Goal: Information Seeking & Learning: Learn about a topic

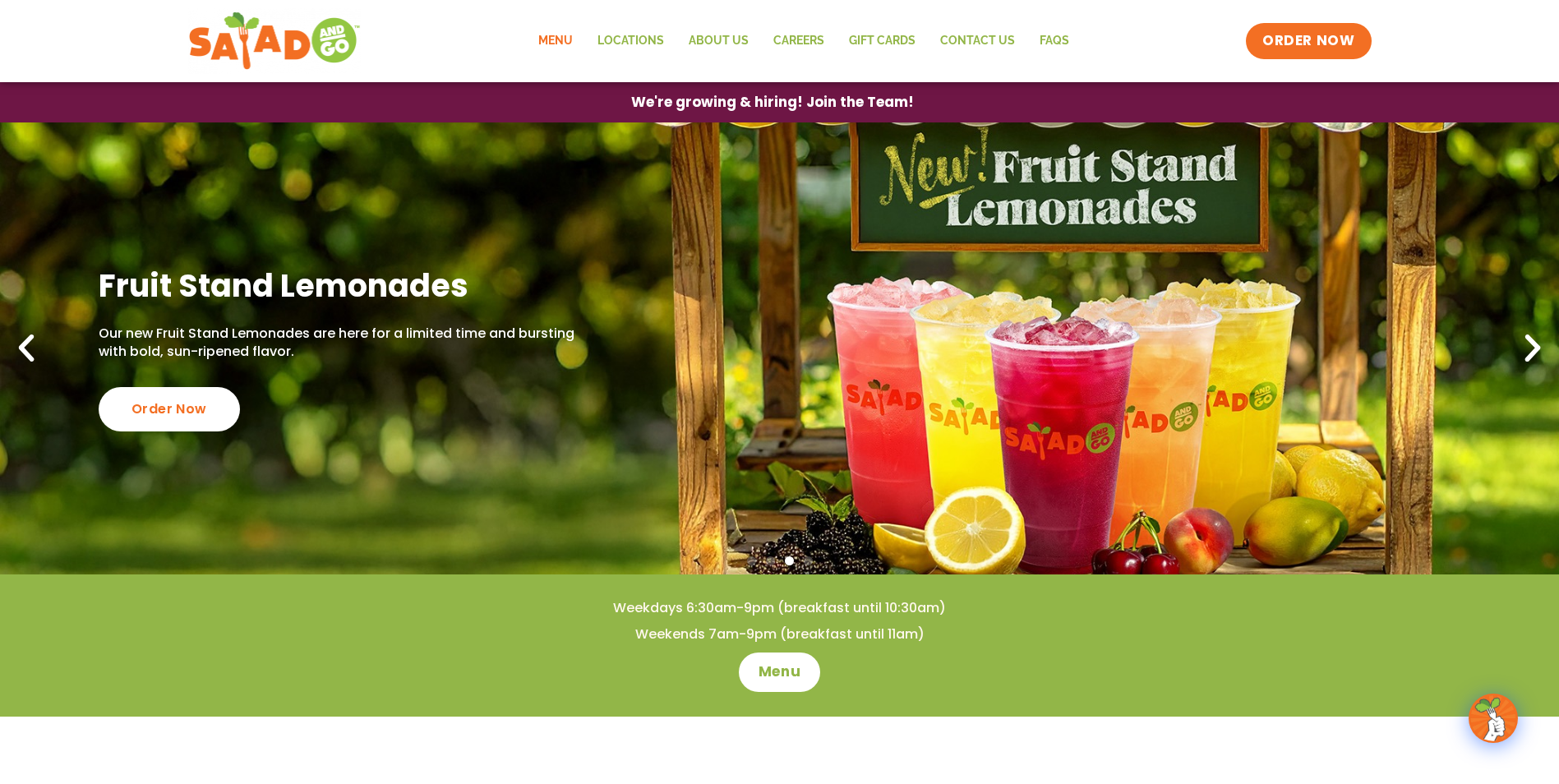
click at [564, 37] on link "Menu" at bounding box center [555, 41] width 59 height 38
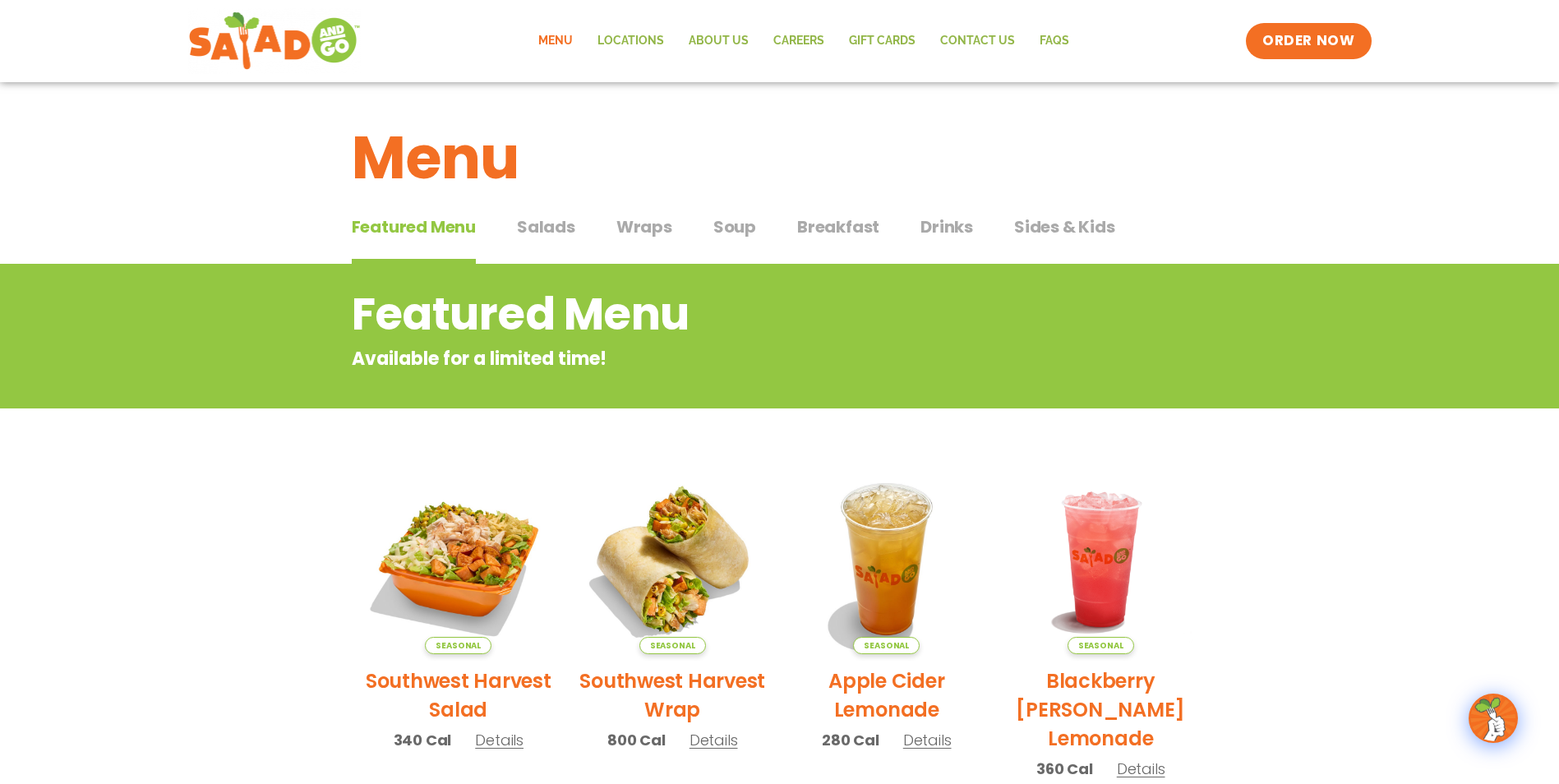
click at [501, 740] on span "Details" at bounding box center [499, 739] width 48 height 20
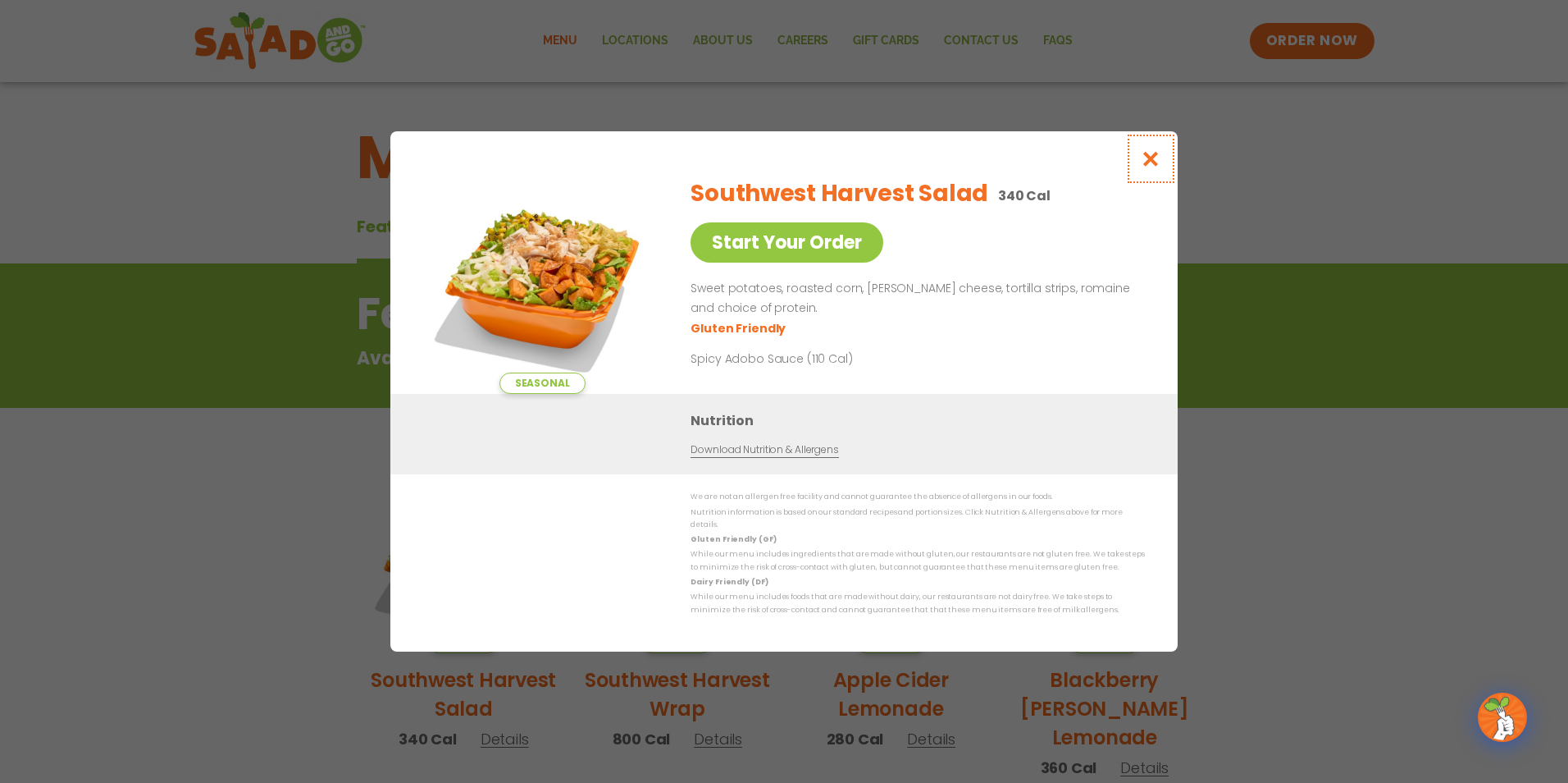
click at [1144, 167] on icon "Close modal" at bounding box center [1150, 159] width 20 height 18
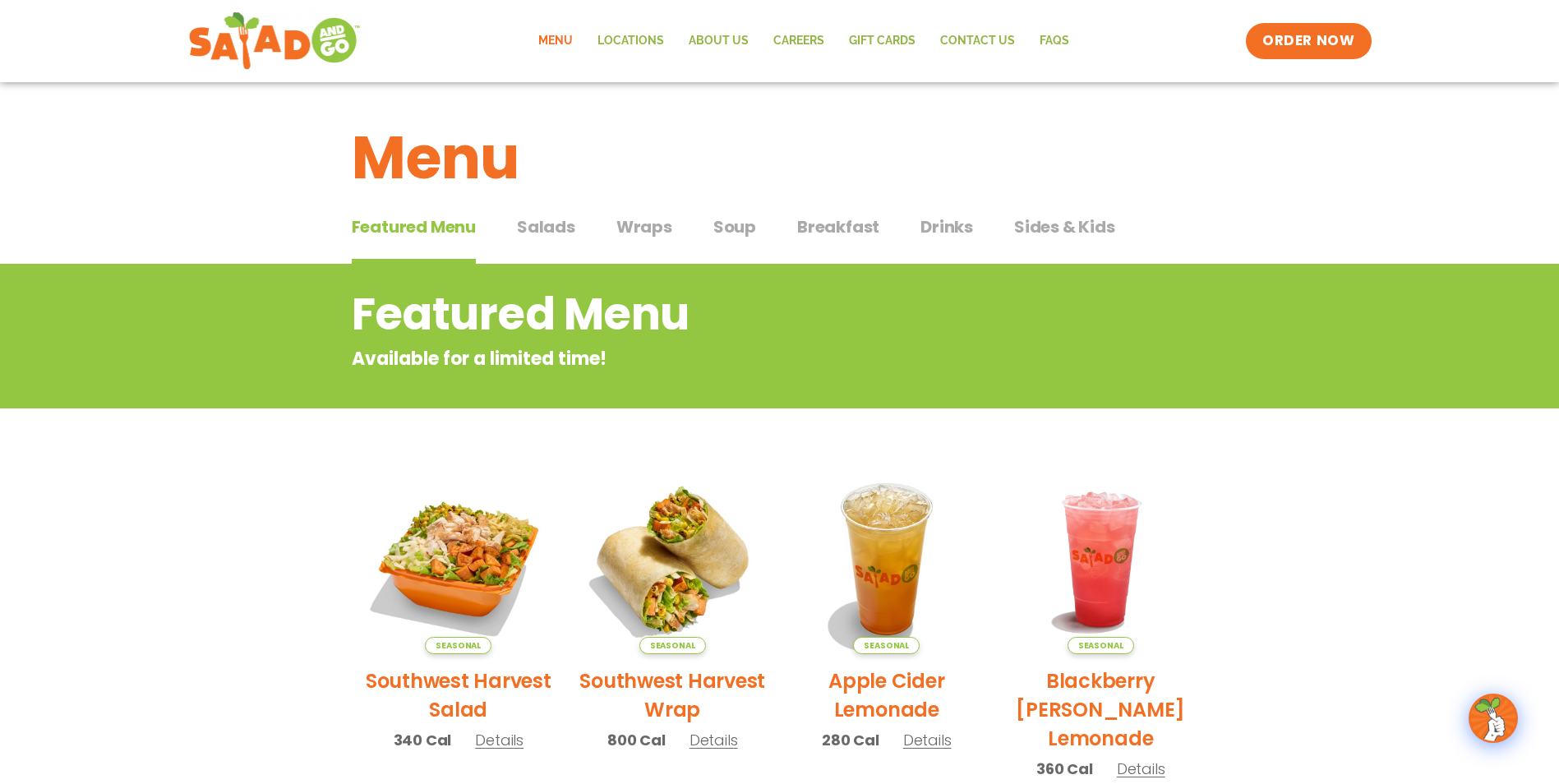
click at [714, 229] on span "Soup" at bounding box center [735, 226] width 42 height 25
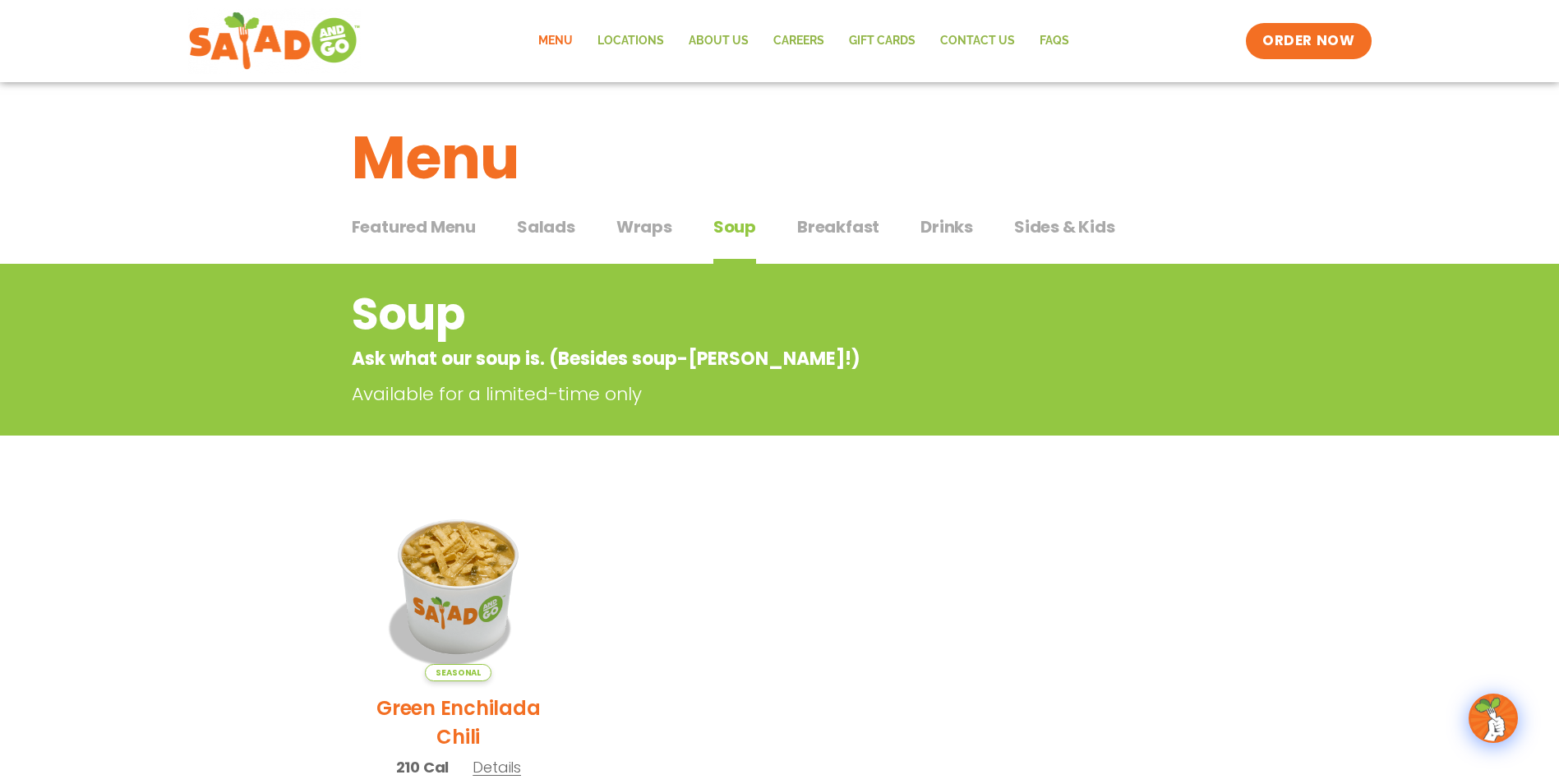
click at [1026, 226] on span "Sides & Kids" at bounding box center [1065, 226] width 101 height 25
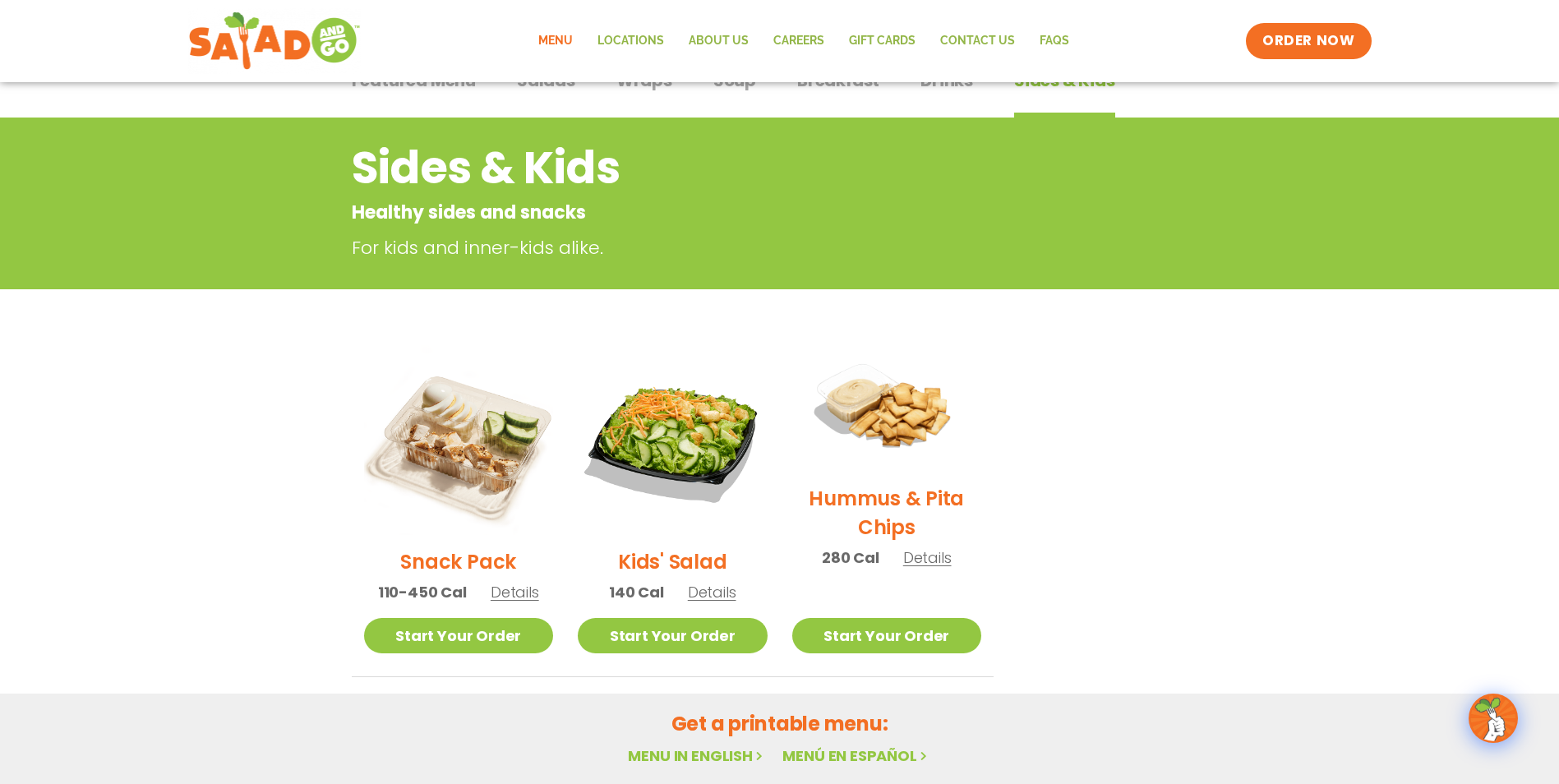
scroll to position [165, 0]
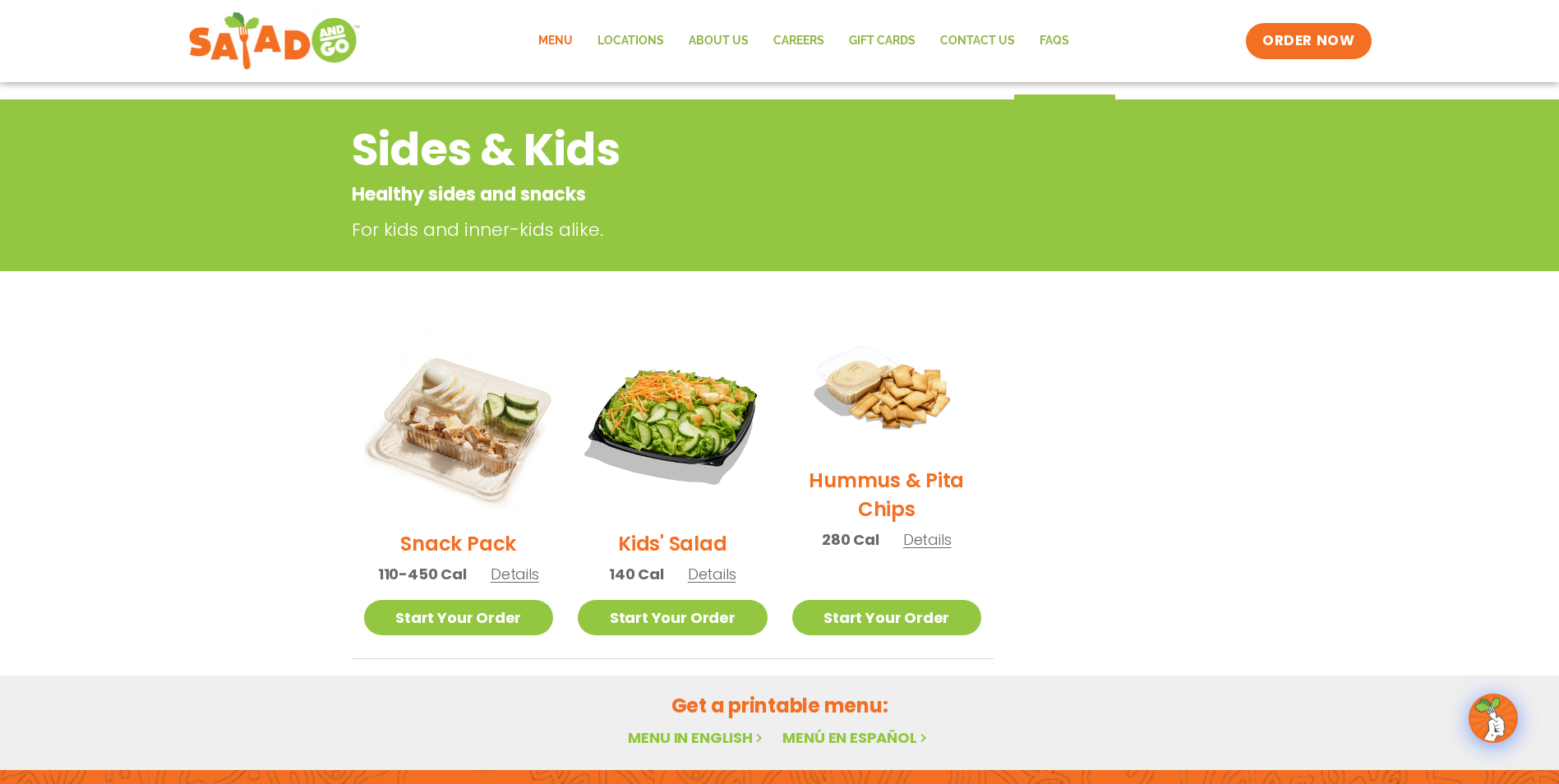
click at [917, 546] on span "Details" at bounding box center [927, 539] width 48 height 20
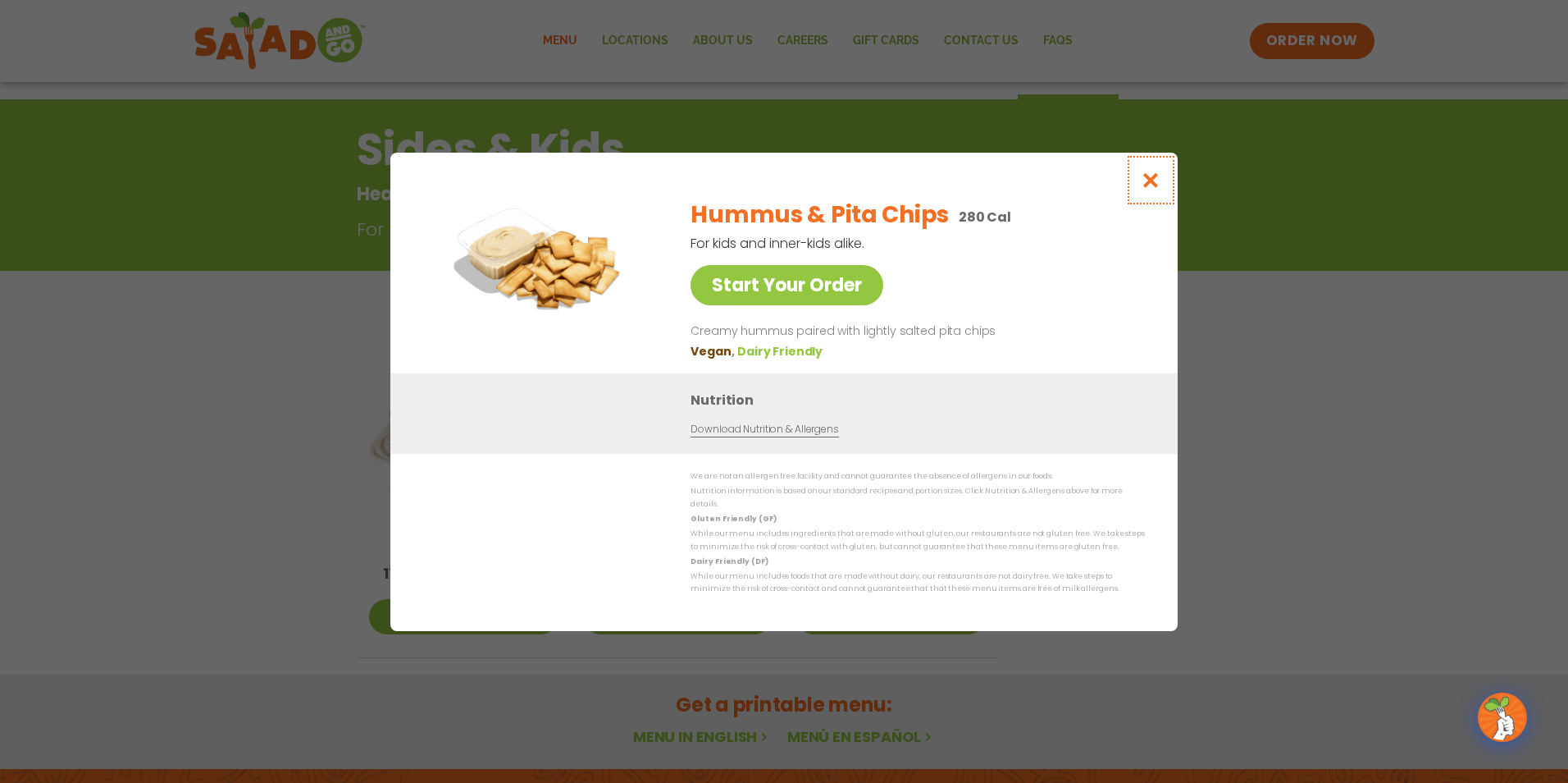
click at [1154, 182] on icon "Close modal" at bounding box center [1150, 180] width 20 height 18
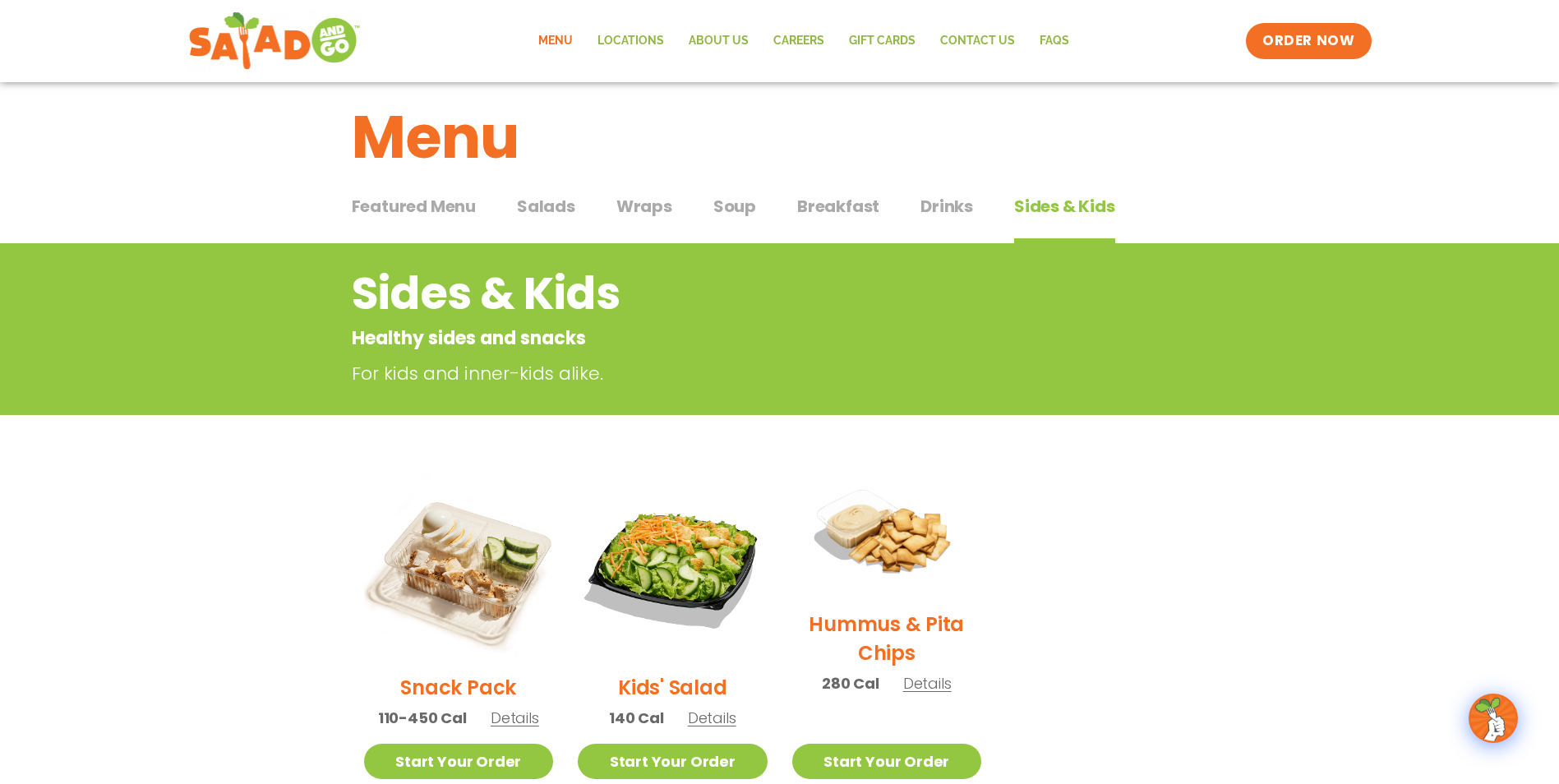
scroll to position [0, 0]
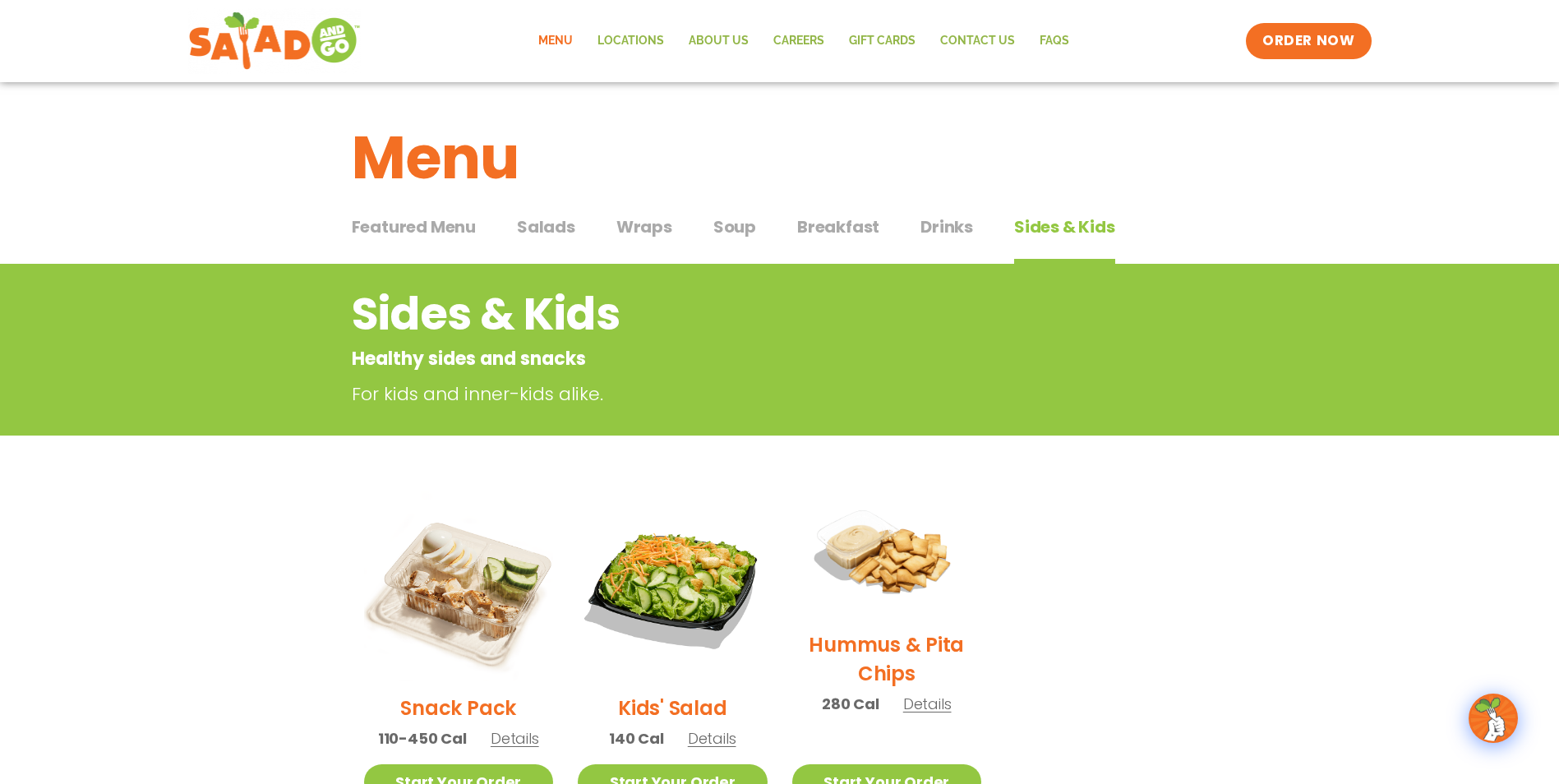
click at [644, 226] on span "Wraps" at bounding box center [643, 226] width 56 height 25
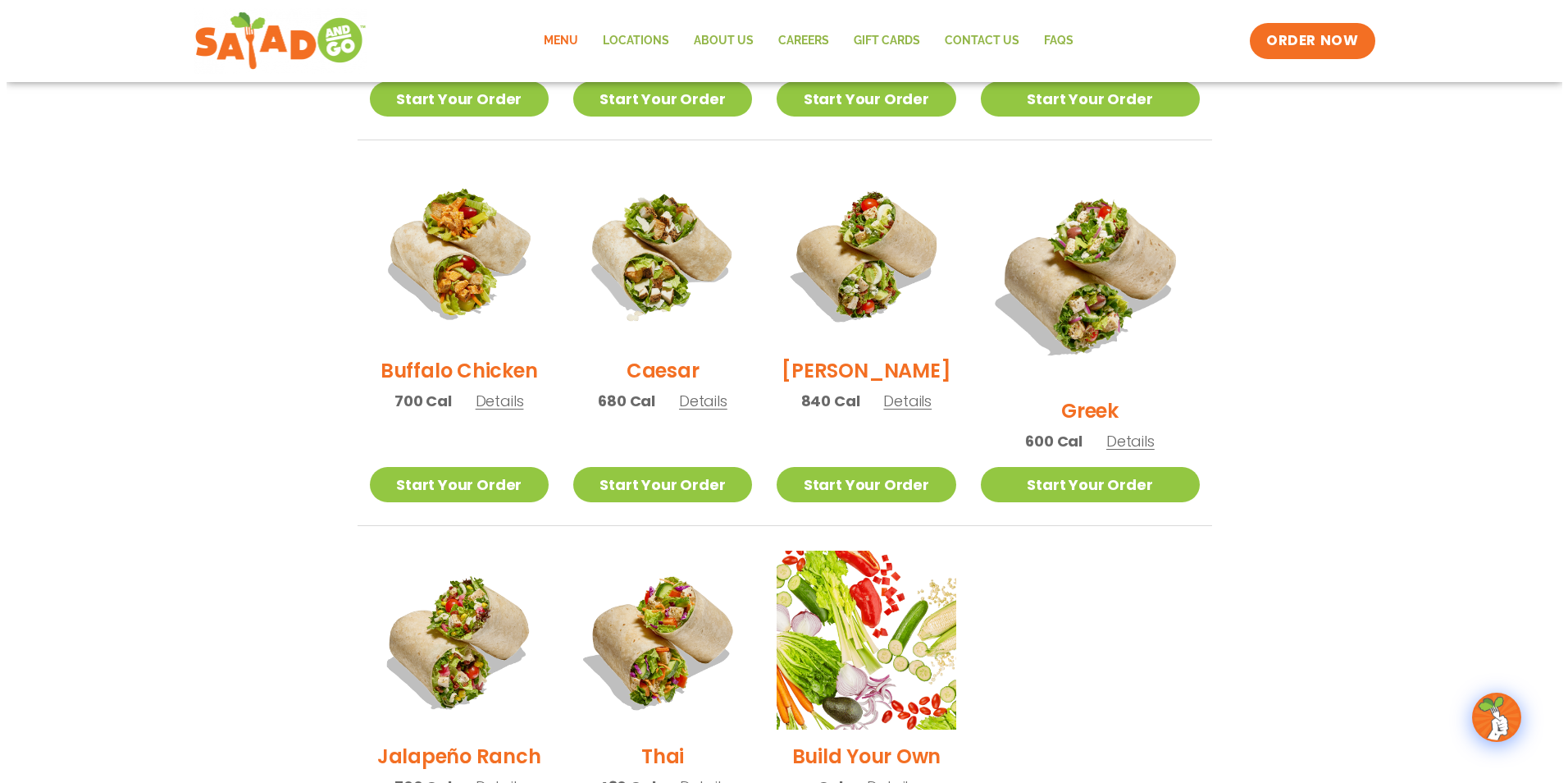
scroll to position [821, 0]
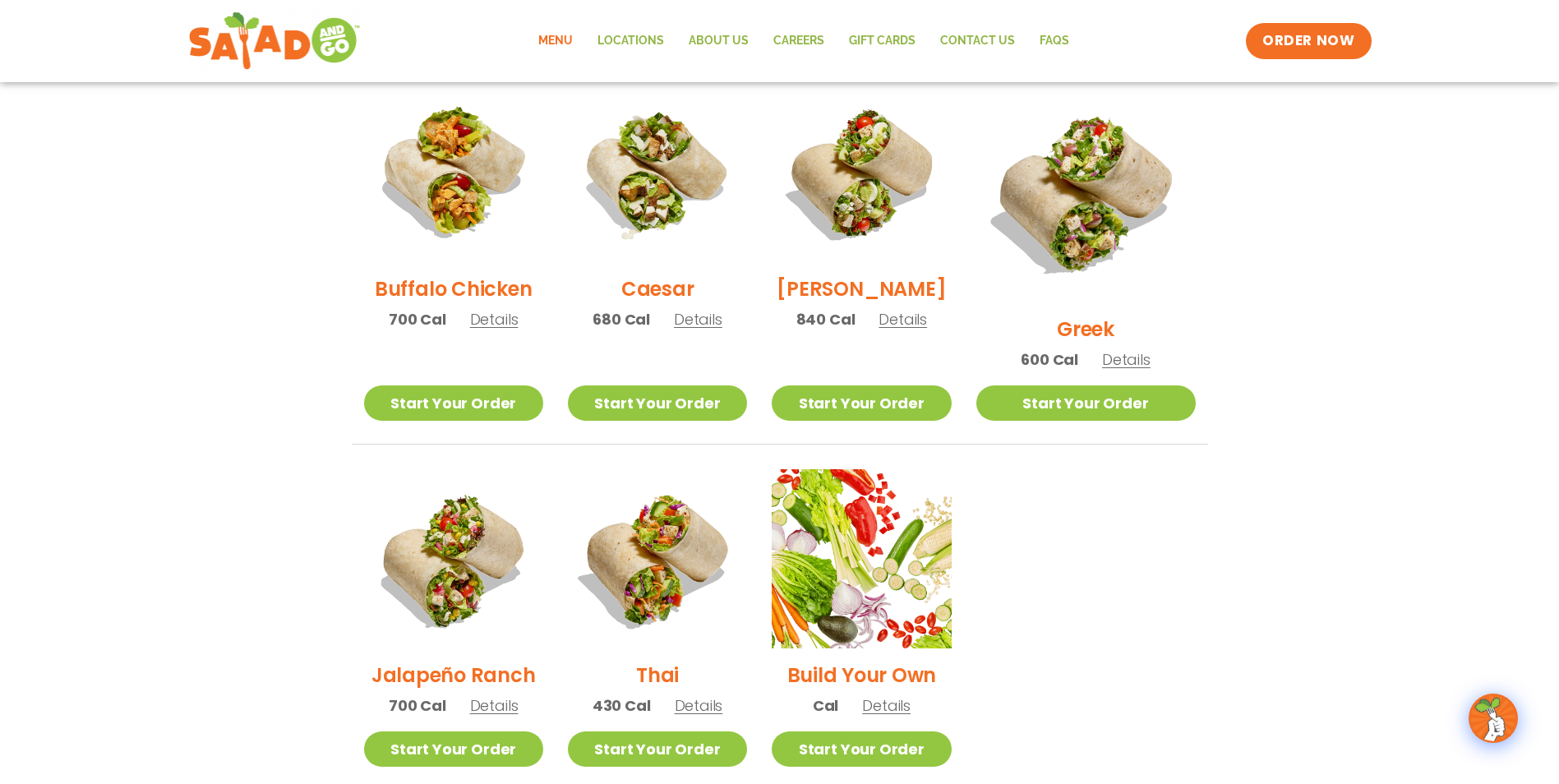
click at [1144, 349] on span "Details" at bounding box center [1126, 359] width 48 height 20
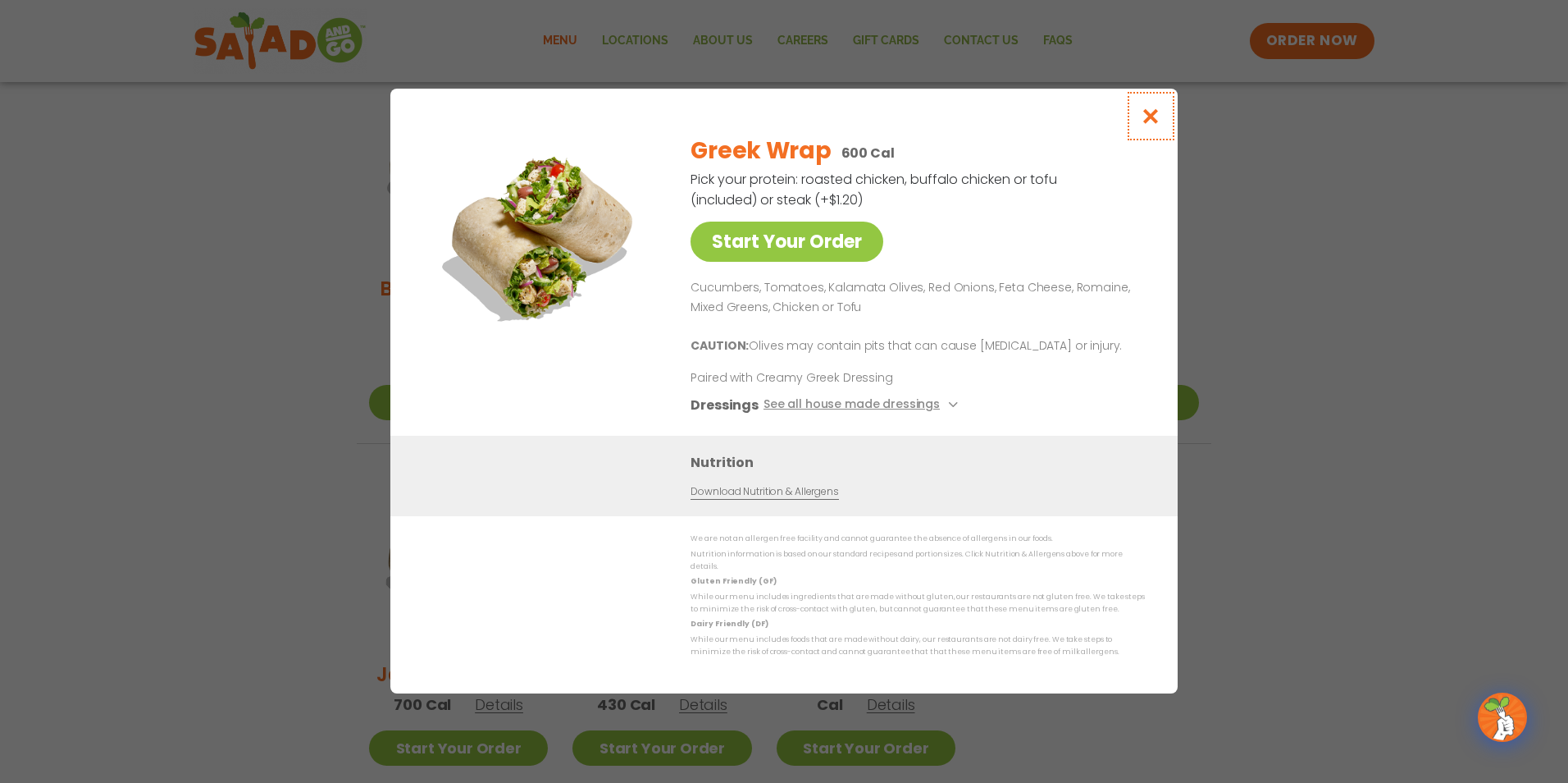
click at [1163, 127] on button "Close modal" at bounding box center [1151, 116] width 54 height 55
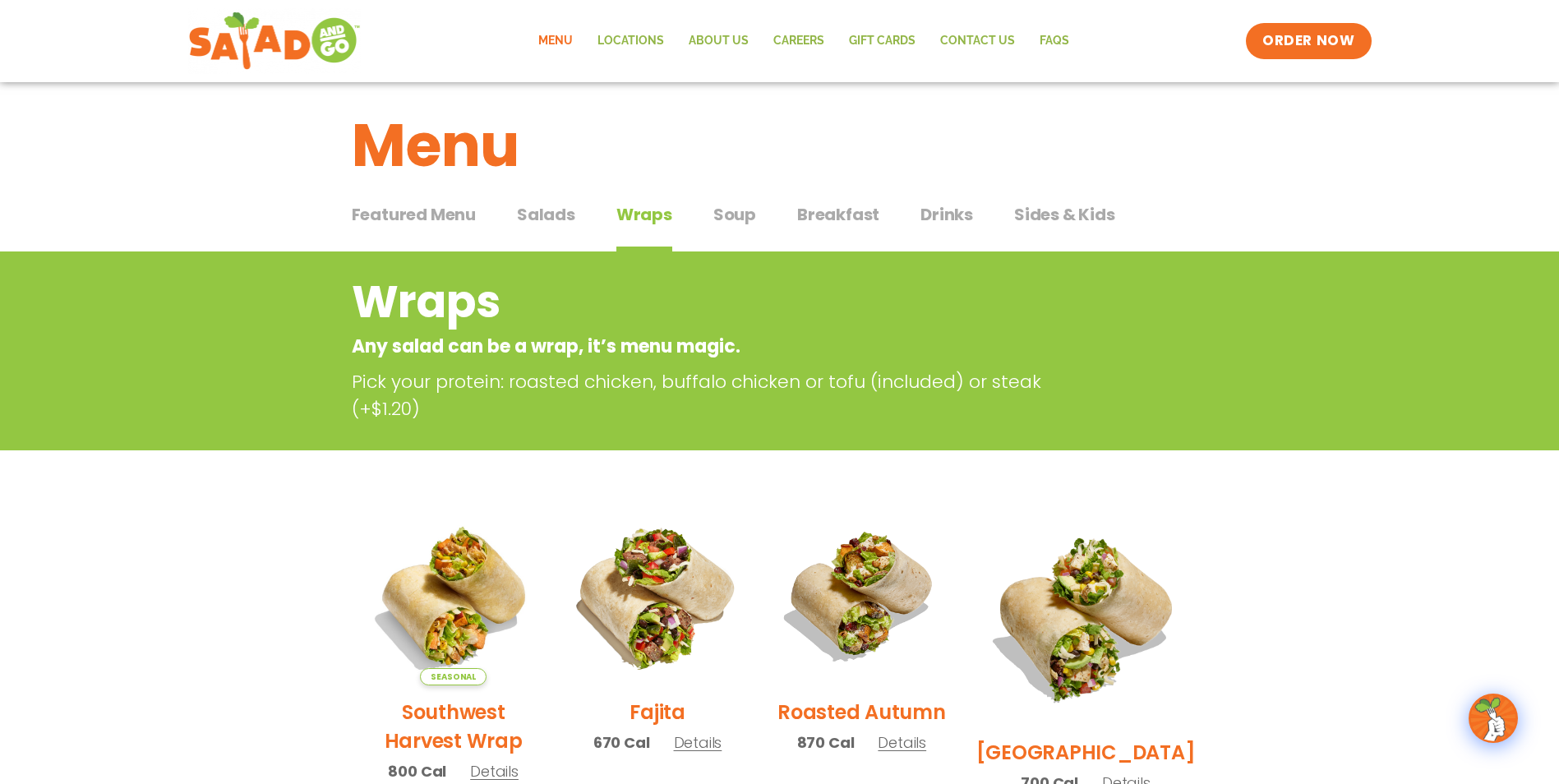
scroll to position [0, 0]
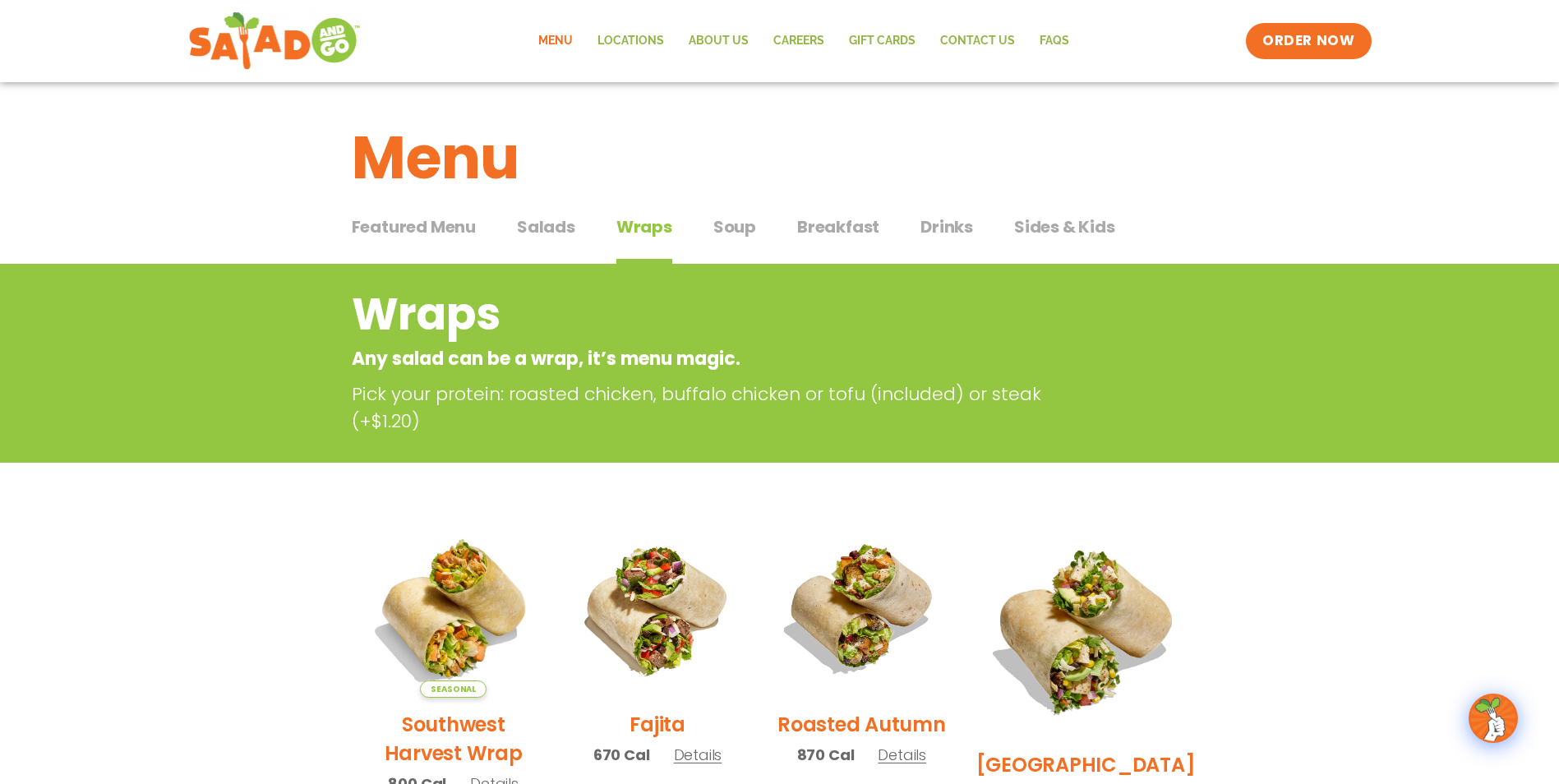
click at [738, 229] on span "Soup" at bounding box center [735, 226] width 42 height 25
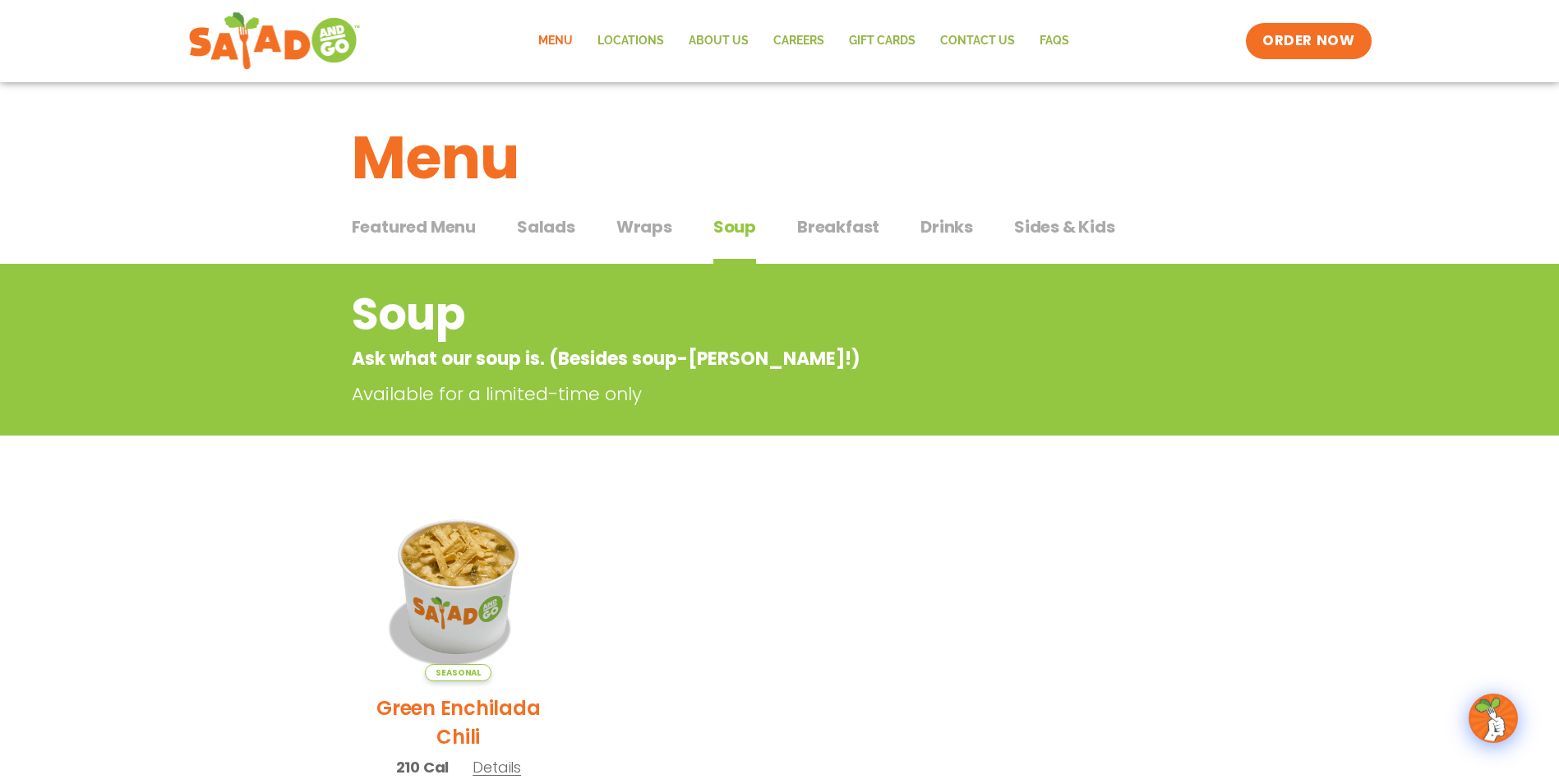
click at [1056, 215] on span "Sides & Kids" at bounding box center [1065, 226] width 101 height 25
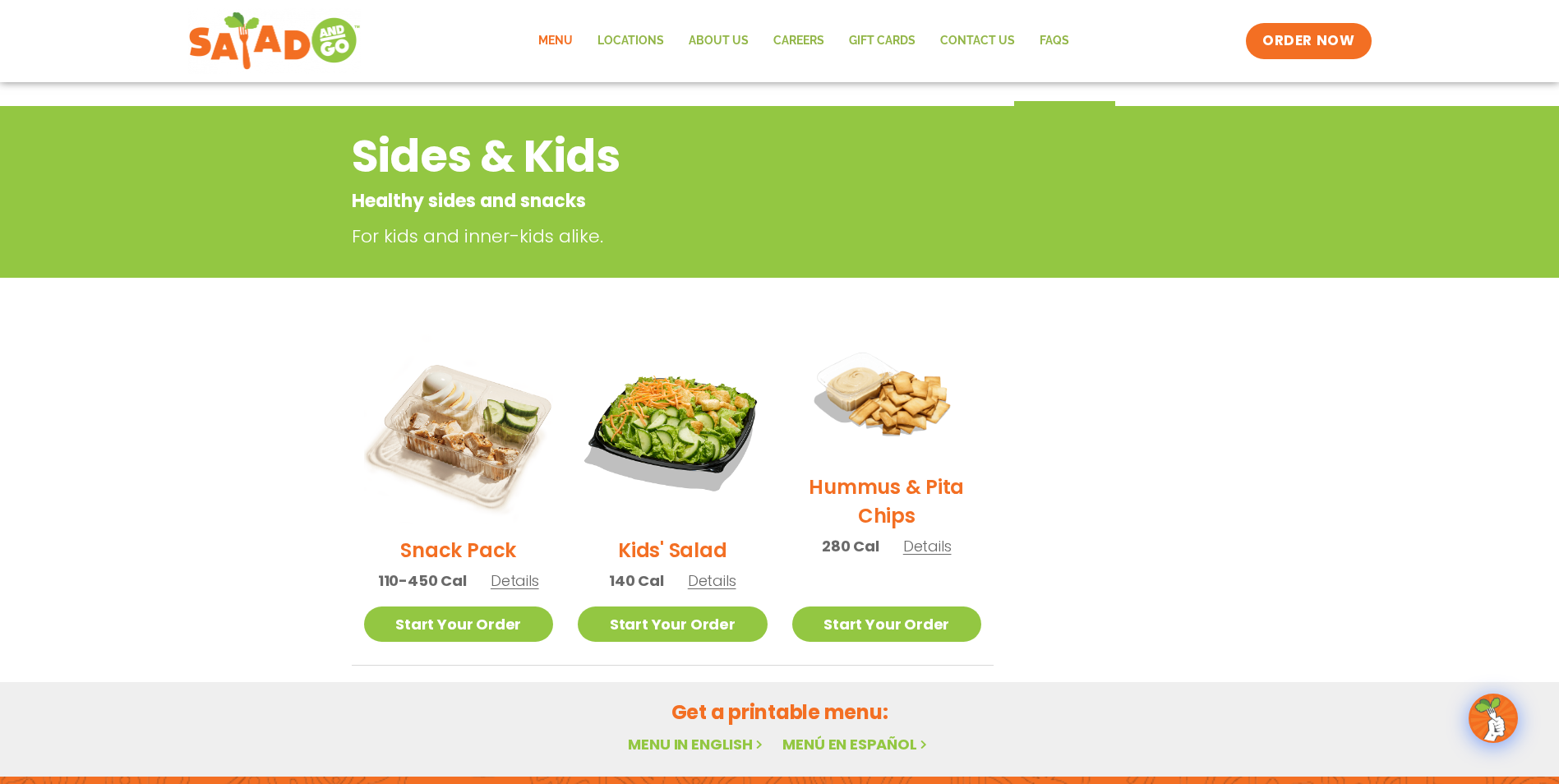
scroll to position [165, 0]
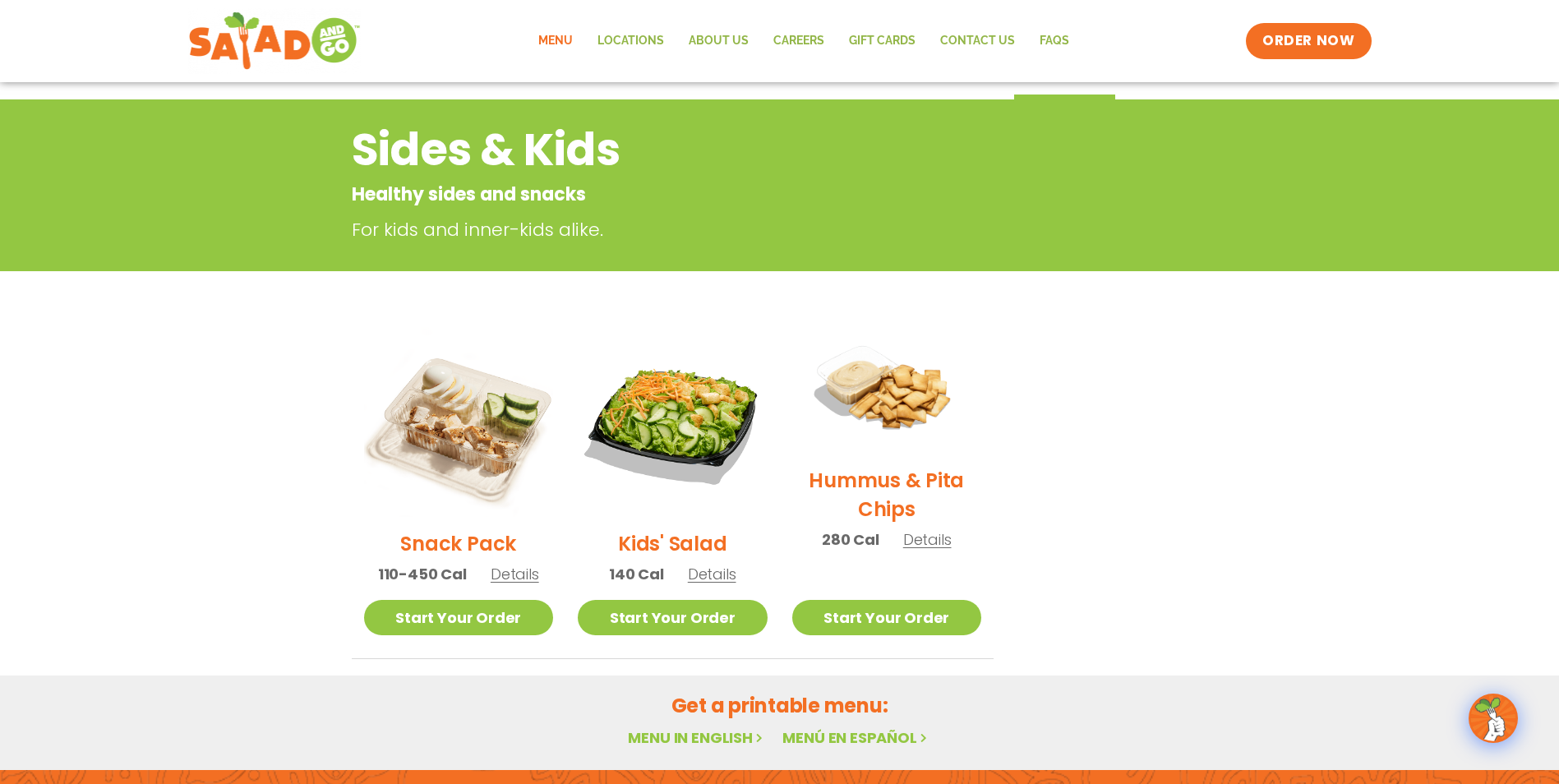
click at [922, 537] on span "Details" at bounding box center [927, 539] width 48 height 20
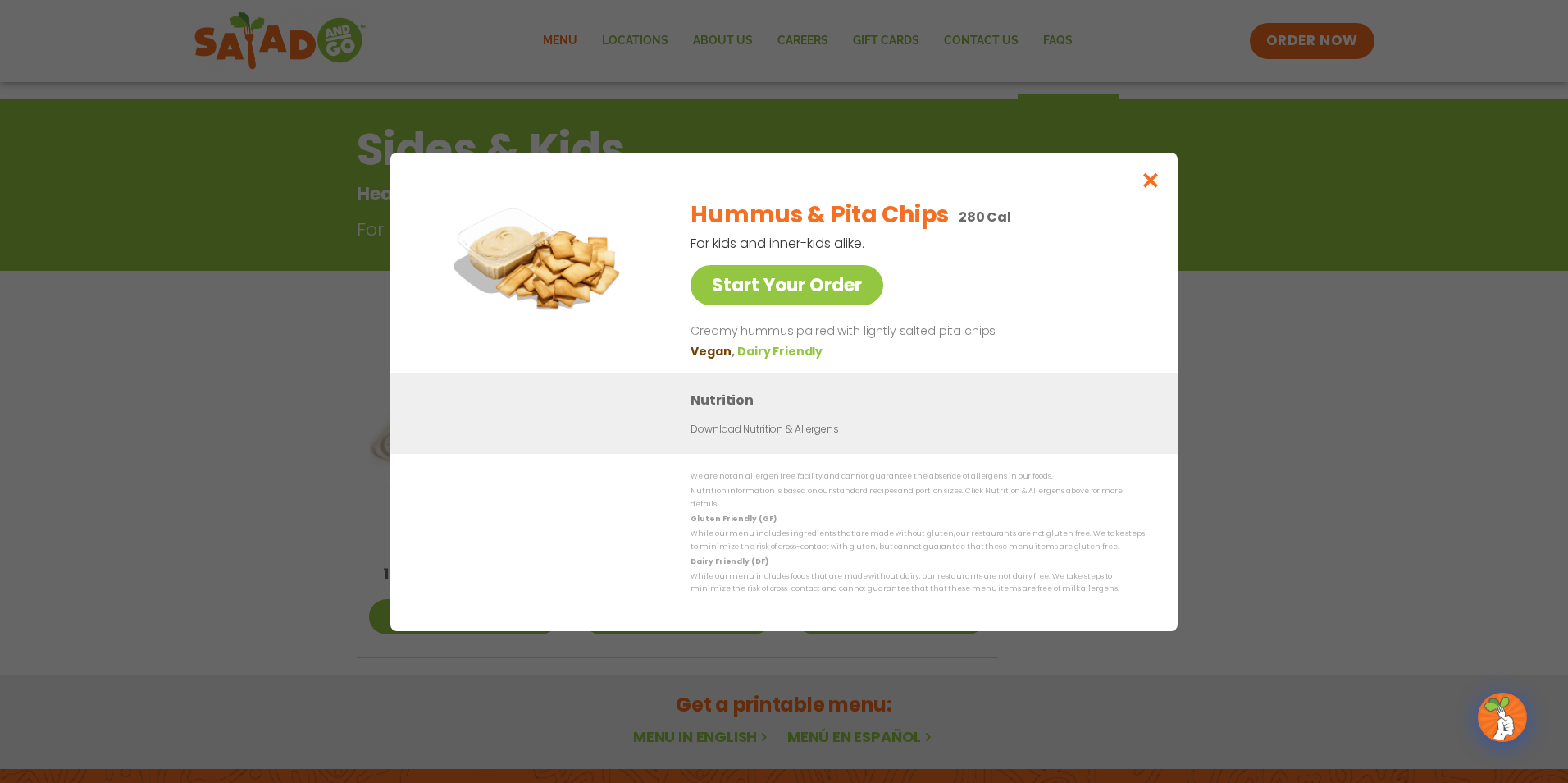
click at [806, 436] on link "Download Nutrition & Allergens" at bounding box center [764, 428] width 148 height 16
click at [1156, 177] on icon "Close modal" at bounding box center [1150, 180] width 20 height 18
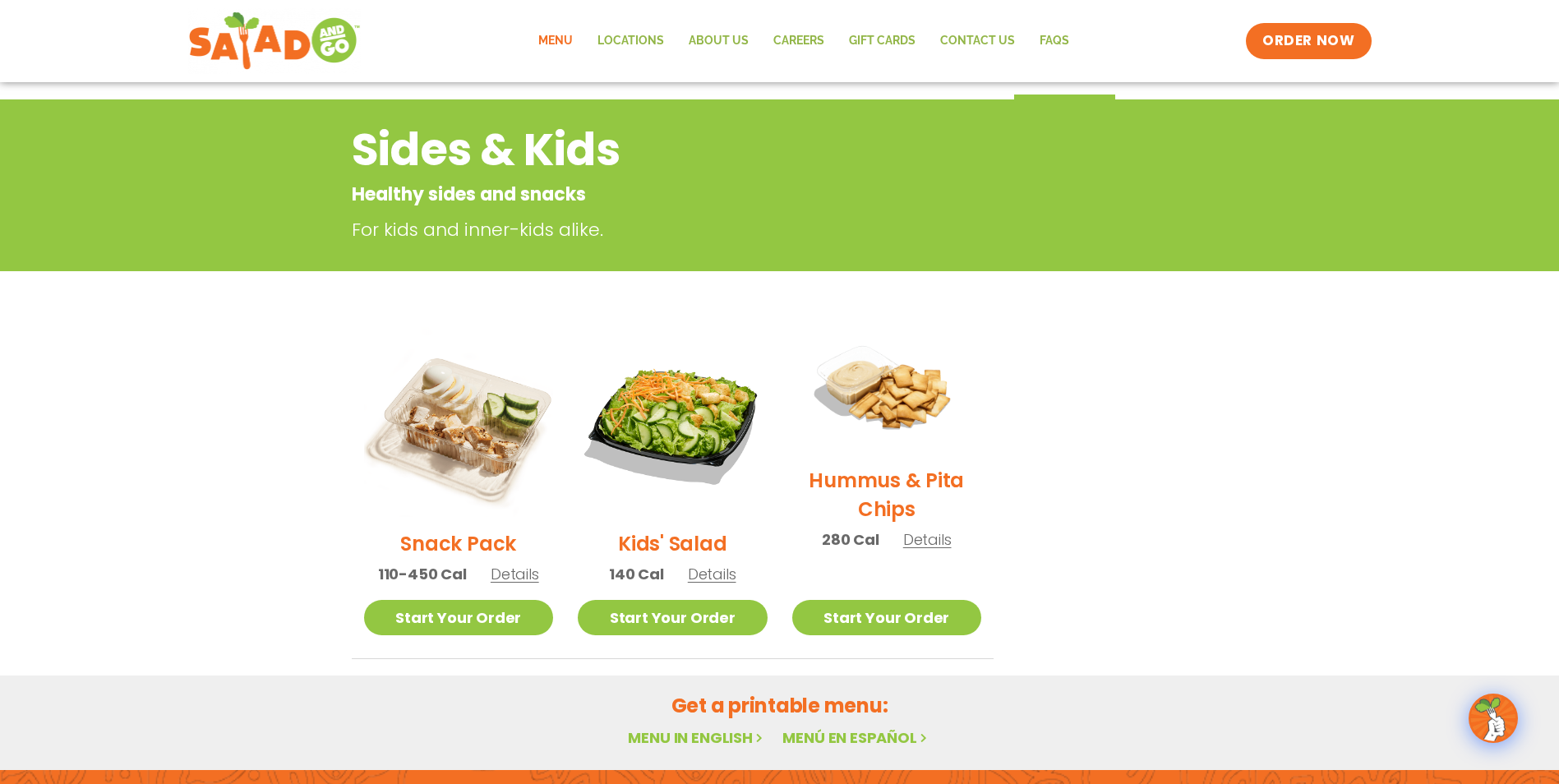
click at [547, 43] on link "Menu" at bounding box center [555, 41] width 59 height 38
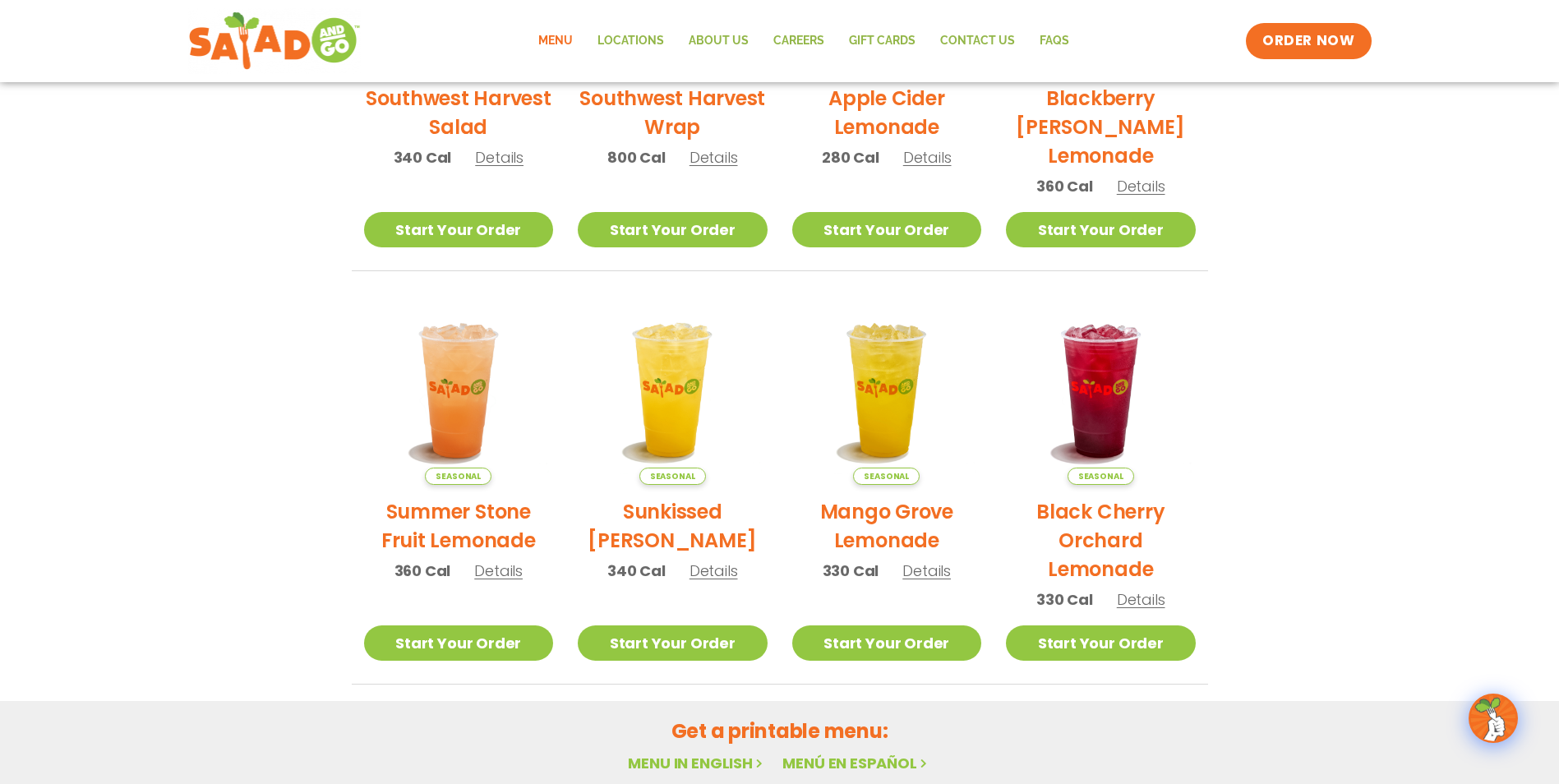
scroll to position [575, 0]
